Goal: Check status: Check status

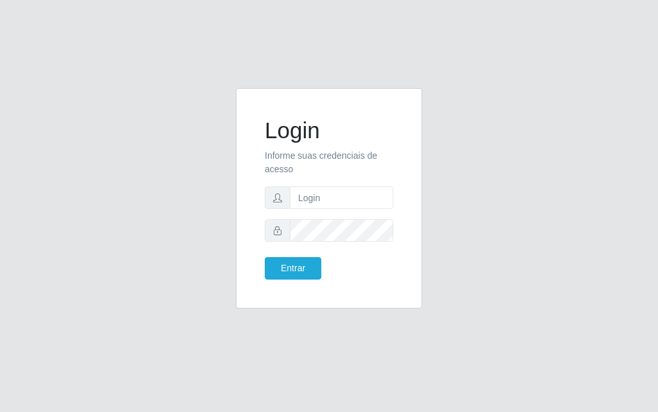
type input "luiz@divinofogao"
click at [265, 257] on button "Entrar" at bounding box center [293, 268] width 57 height 22
click at [300, 262] on button "Entrar" at bounding box center [293, 268] width 57 height 22
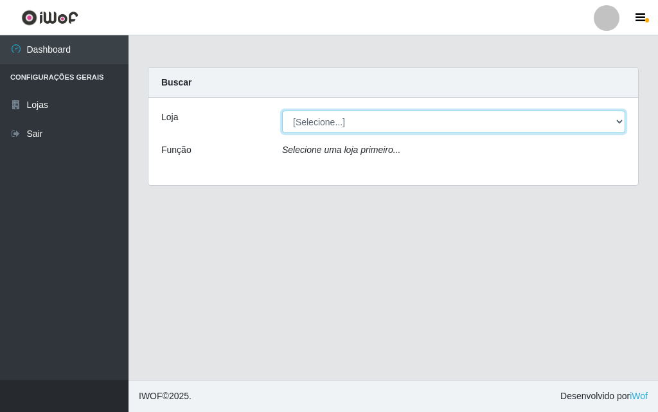
click at [425, 125] on select "[Selecione...] Divino Fogão - [GEOGRAPHIC_DATA]" at bounding box center [453, 121] width 343 height 22
select select "499"
click at [282, 110] on select "[Selecione...] Divino Fogão - [GEOGRAPHIC_DATA]" at bounding box center [453, 121] width 343 height 22
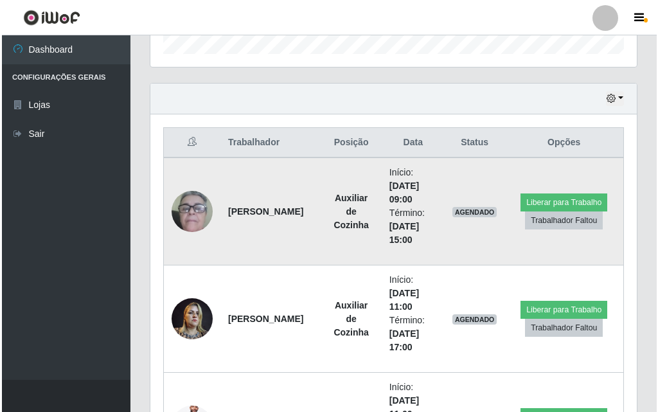
scroll to position [534, 0]
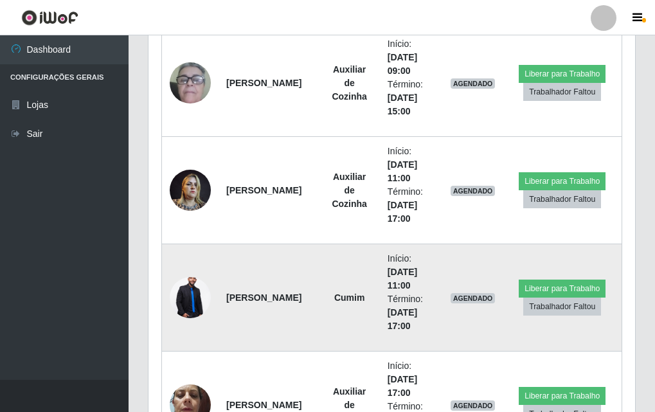
click at [182, 297] on img at bounding box center [190, 298] width 41 height 62
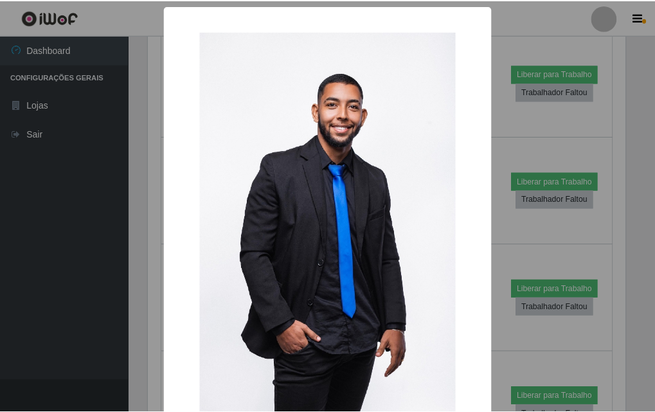
scroll to position [87, 0]
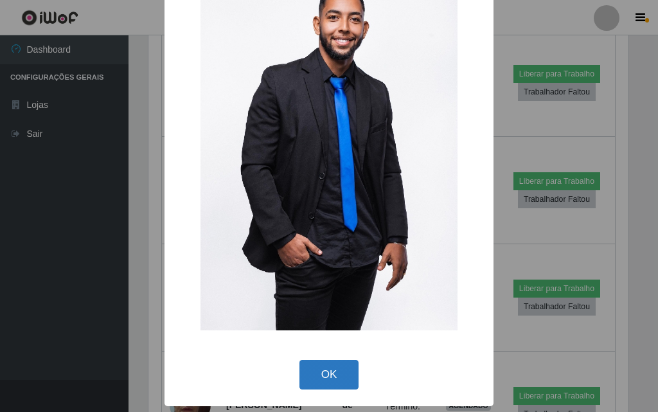
click at [336, 371] on button "OK" at bounding box center [329, 375] width 60 height 30
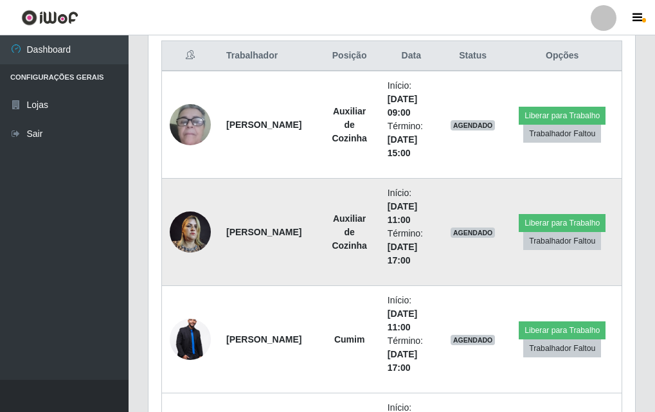
scroll to position [620, 0]
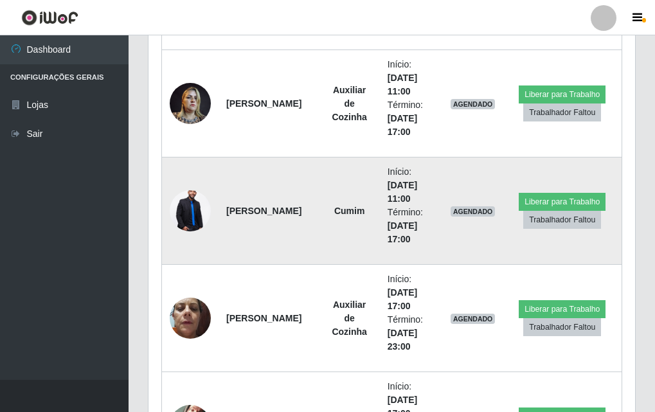
click at [188, 217] on img at bounding box center [190, 211] width 41 height 62
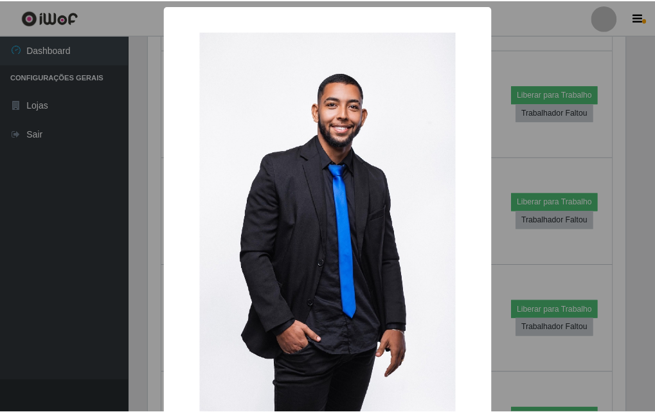
scroll to position [64, 0]
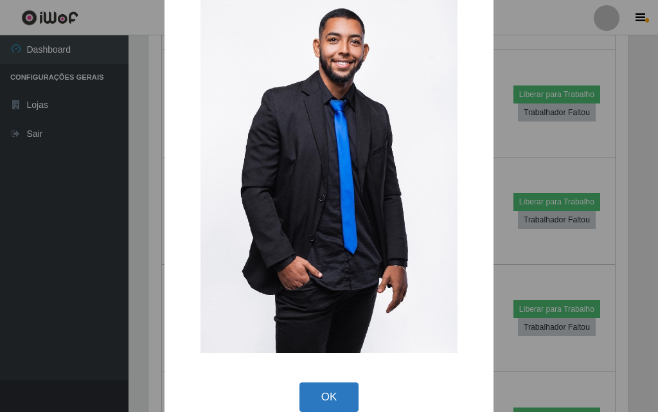
click at [341, 396] on button "OK" at bounding box center [329, 397] width 60 height 30
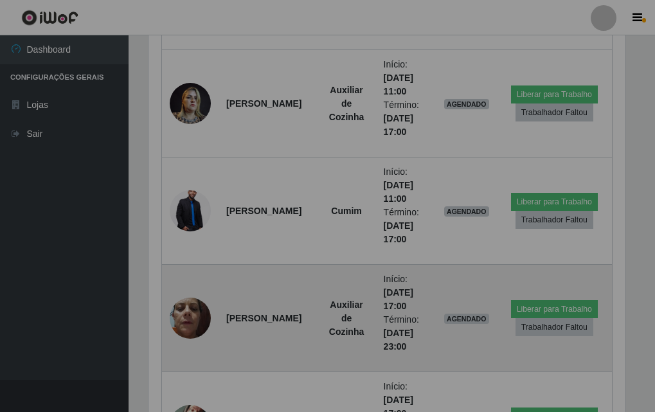
scroll to position [267, 486]
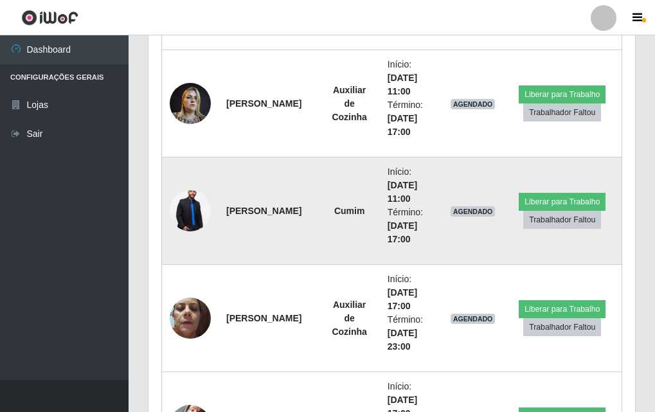
click at [186, 215] on img at bounding box center [190, 211] width 41 height 62
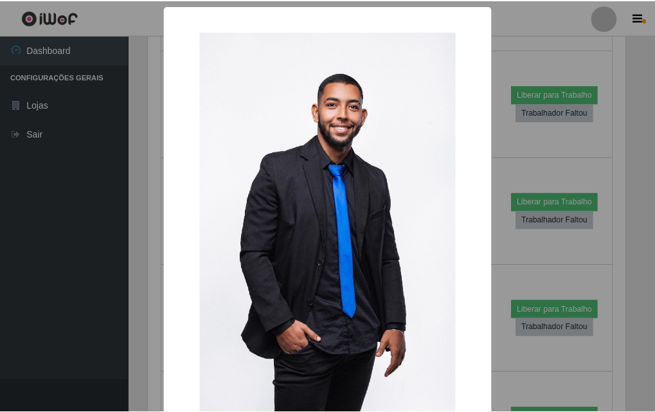
scroll to position [87, 0]
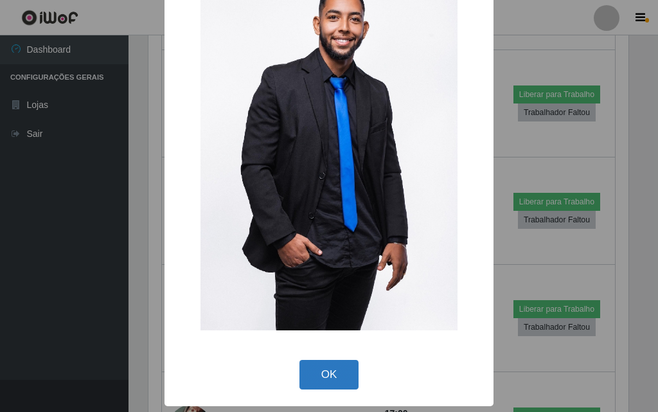
click at [319, 380] on button "OK" at bounding box center [329, 375] width 60 height 30
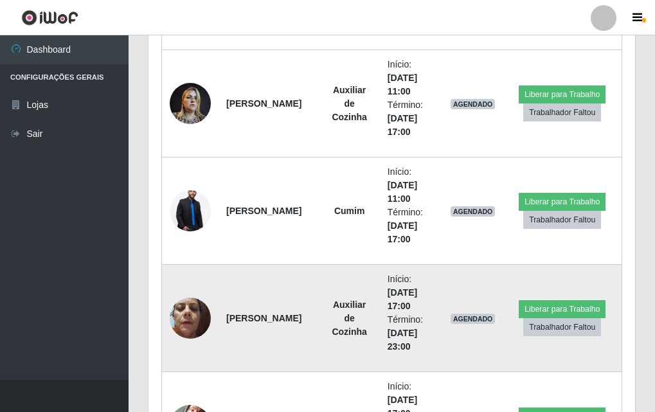
scroll to position [492, 0]
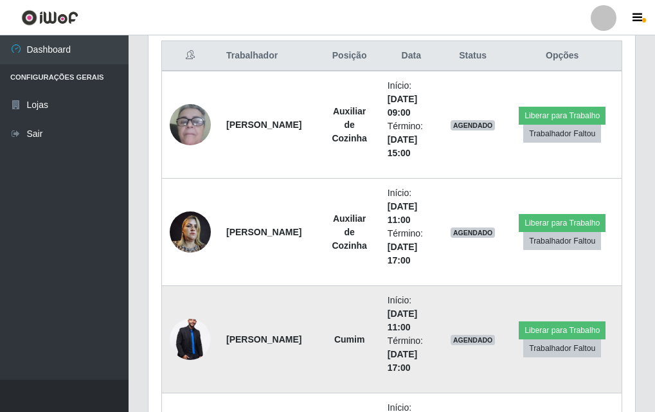
click at [252, 286] on td "[PERSON_NAME]" at bounding box center [268, 339] width 101 height 107
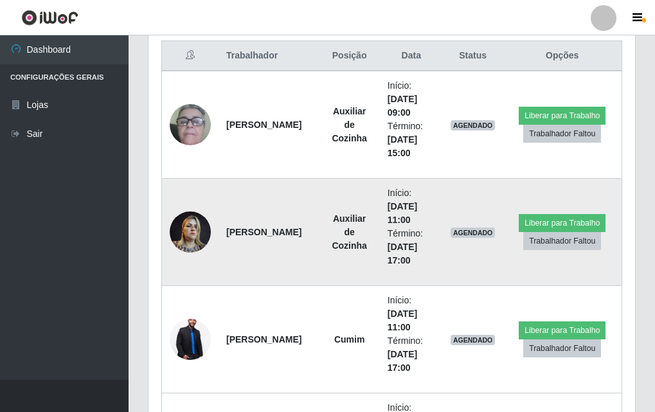
click at [255, 277] on td "[PERSON_NAME]" at bounding box center [268, 232] width 101 height 107
click at [261, 272] on td "[PERSON_NAME]" at bounding box center [268, 232] width 101 height 107
click at [387, 255] on time "[DATE] 17:00" at bounding box center [402, 254] width 30 height 24
click at [389, 249] on time "[DATE] 17:00" at bounding box center [402, 254] width 30 height 24
click at [409, 244] on time "[DATE] 17:00" at bounding box center [402, 254] width 30 height 24
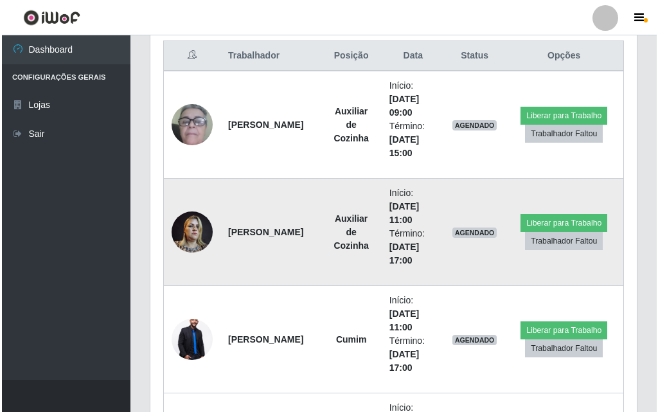
scroll to position [749, 0]
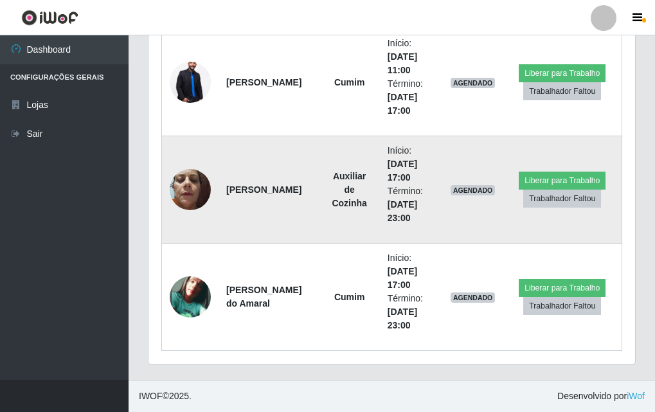
click at [188, 185] on img at bounding box center [190, 189] width 41 height 55
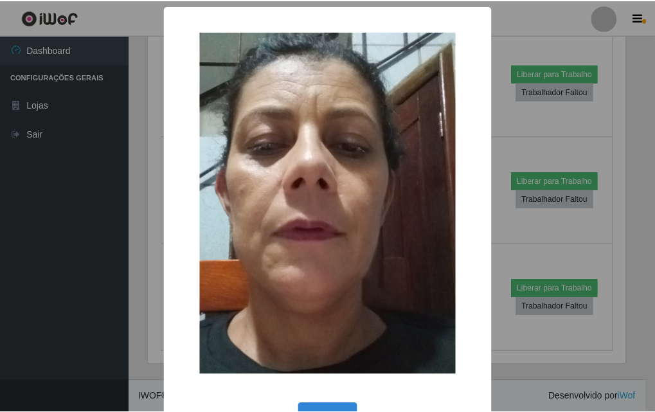
scroll to position [43, 0]
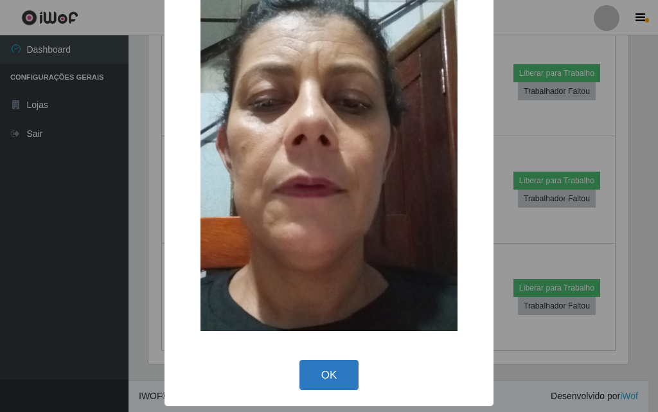
click at [321, 375] on button "OK" at bounding box center [329, 375] width 60 height 30
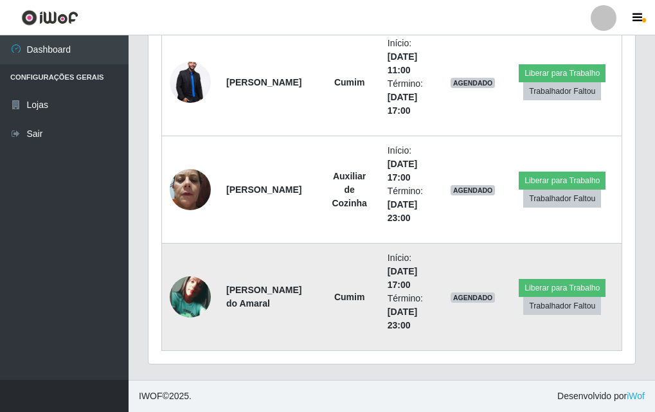
scroll to position [267, 486]
click at [189, 306] on img at bounding box center [190, 296] width 41 height 41
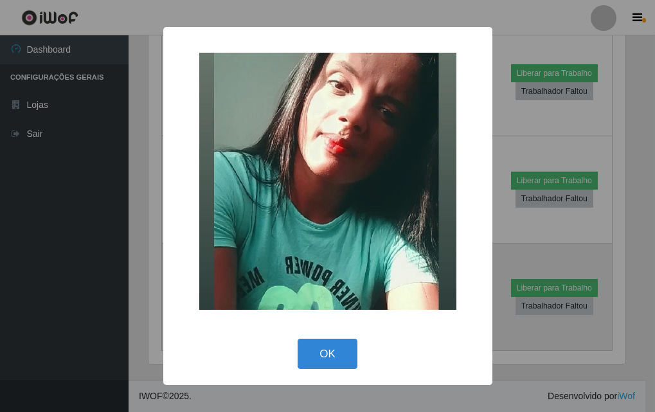
scroll to position [267, 480]
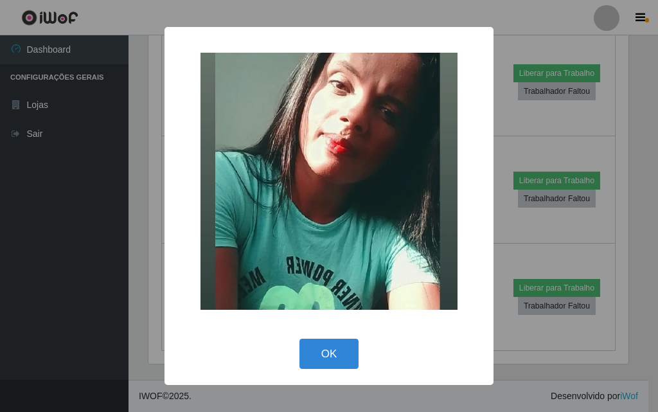
click at [338, 338] on div "OK Cancel" at bounding box center [328, 353] width 303 height 37
click at [340, 340] on button "OK" at bounding box center [329, 353] width 60 height 30
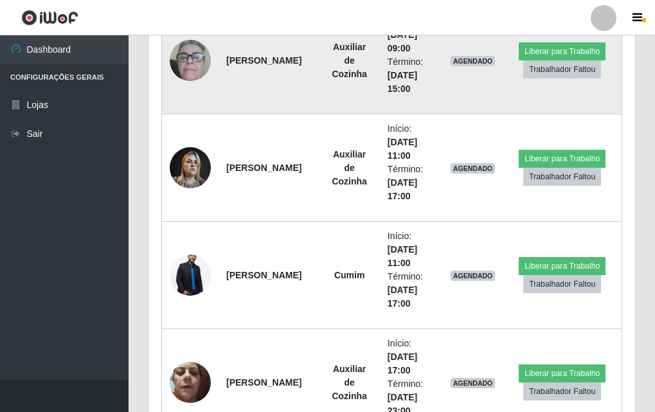
scroll to position [492, 0]
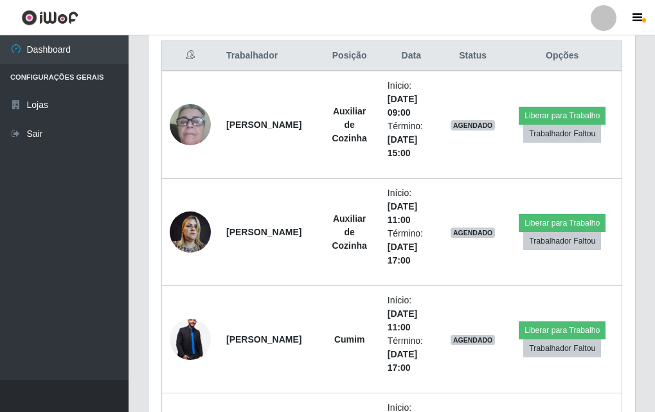
drag, startPoint x: 251, startPoint y: 290, endPoint x: 589, endPoint y: 9, distance: 439.6
click at [290, 276] on tbody "[PERSON_NAME] Auxiliar de Cozinha Início: [DATE] 09:00 Término: [DATE] 15:00 AG…" at bounding box center [392, 339] width 460 height 537
